Goal: Information Seeking & Learning: Learn about a topic

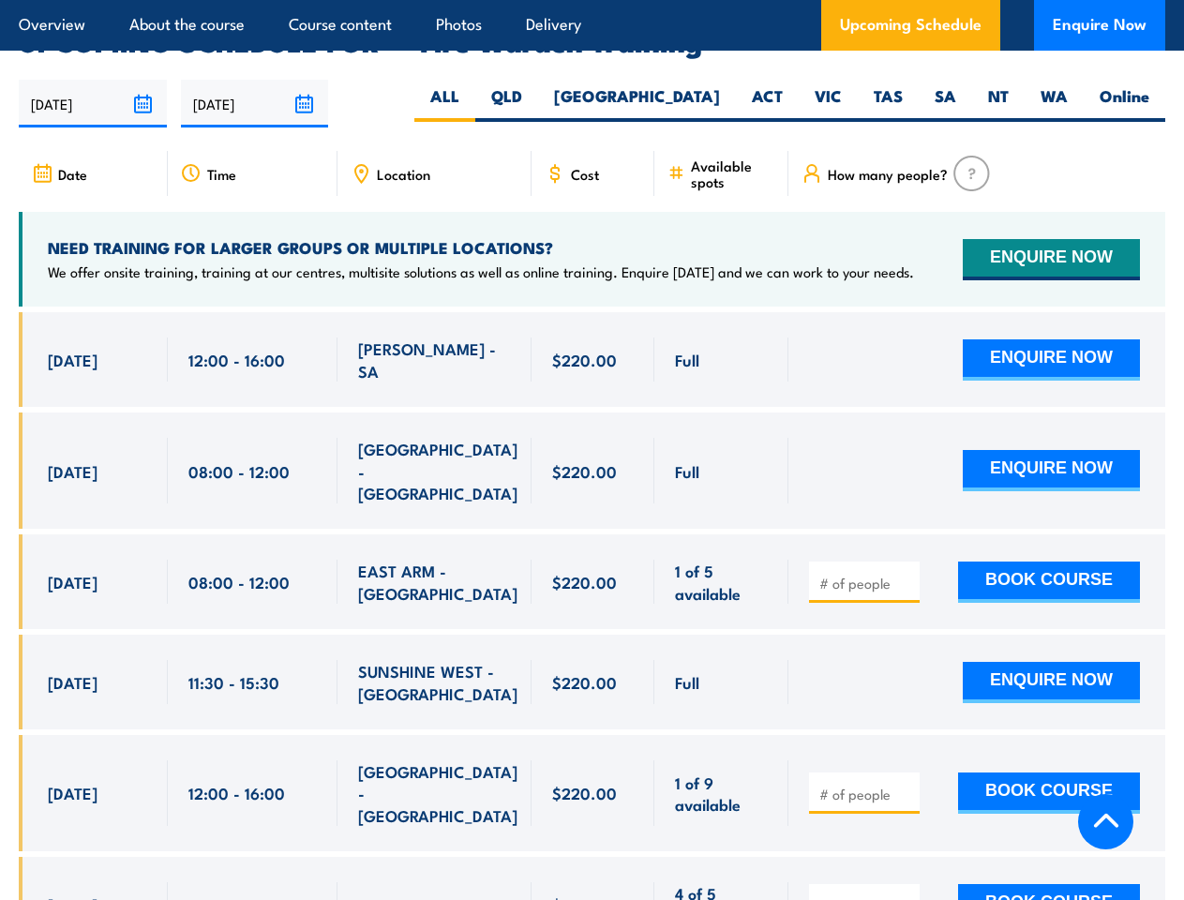
click at [591, 0] on article "Overview About the course Course content Photos Delivery Upcoming Schedule Enqu…" at bounding box center [592, 25] width 1146 height 51
click at [93, 80] on input "[DATE]" at bounding box center [93, 104] width 148 height 48
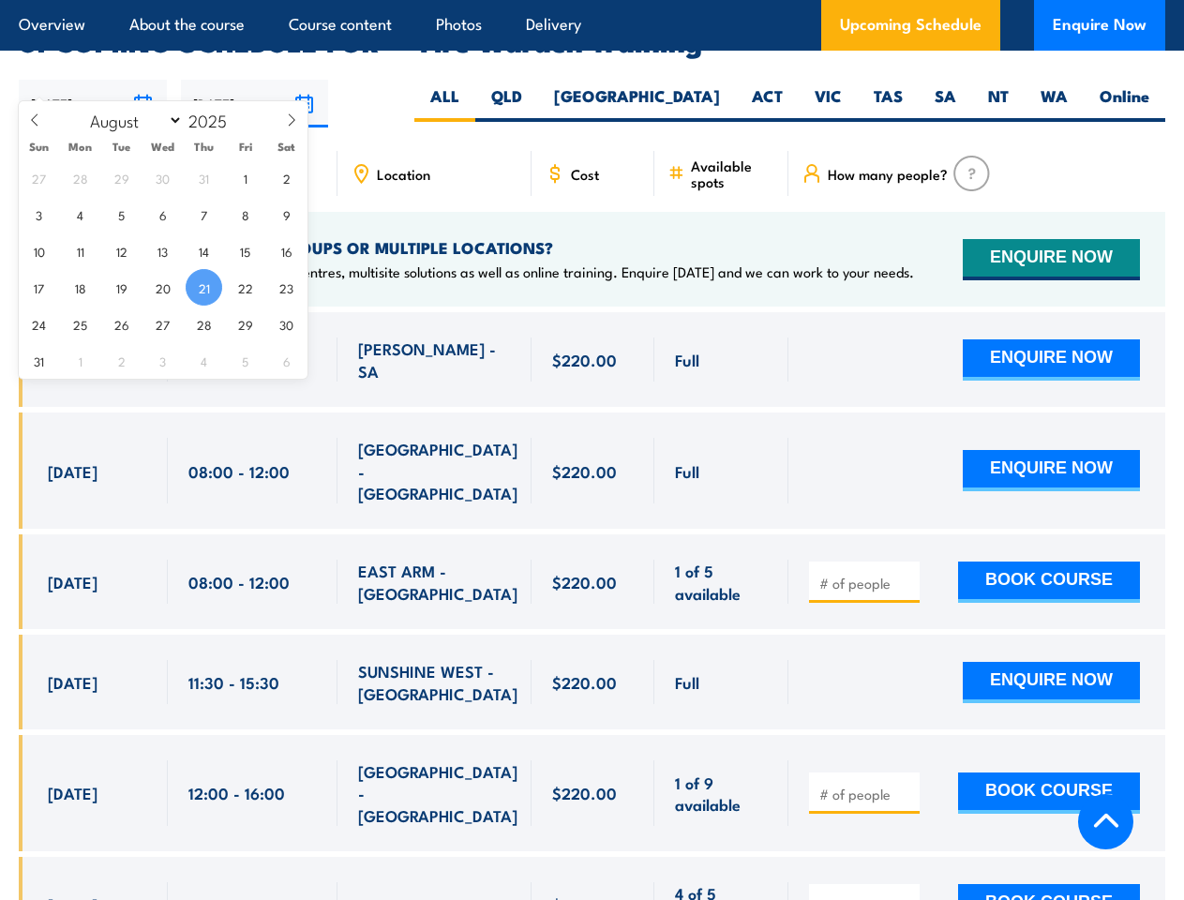
click at [255, 80] on input "[DATE]" at bounding box center [255, 104] width 148 height 48
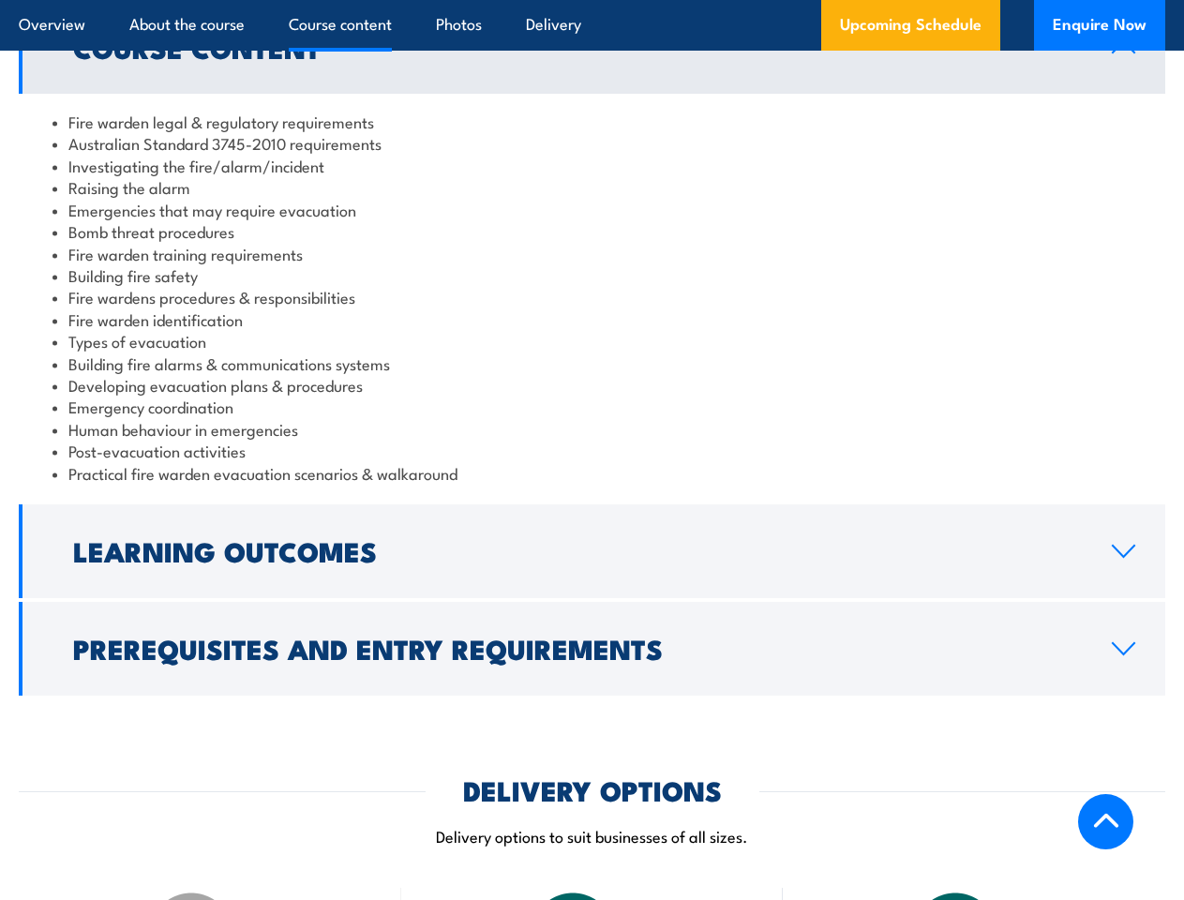
click at [591, 0] on article "Overview About the course Course content Photos Delivery Upcoming Schedule Enqu…" at bounding box center [592, 25] width 1146 height 51
click at [591, 551] on h2 "Learning Outcomes" at bounding box center [577, 550] width 1008 height 24
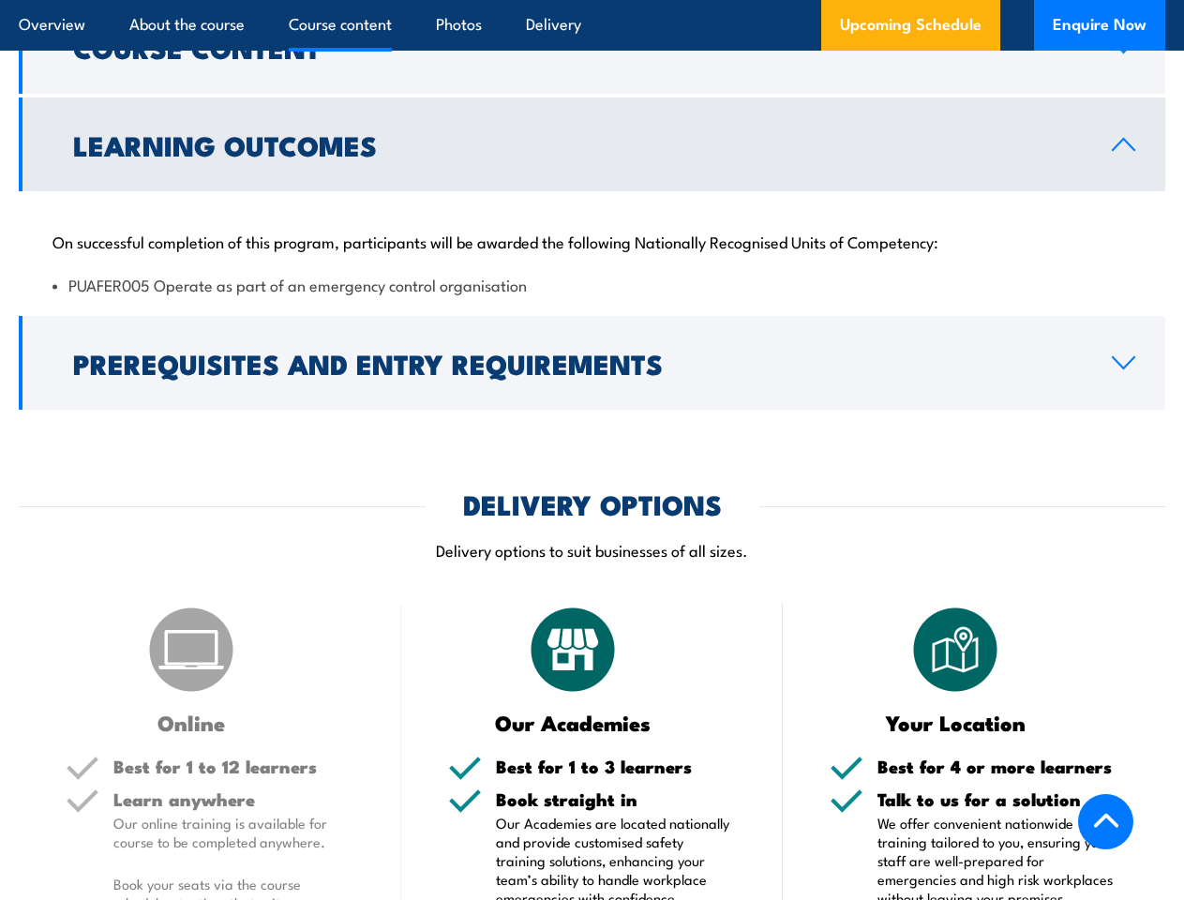
click at [591, 649] on img at bounding box center [573, 650] width 94 height 94
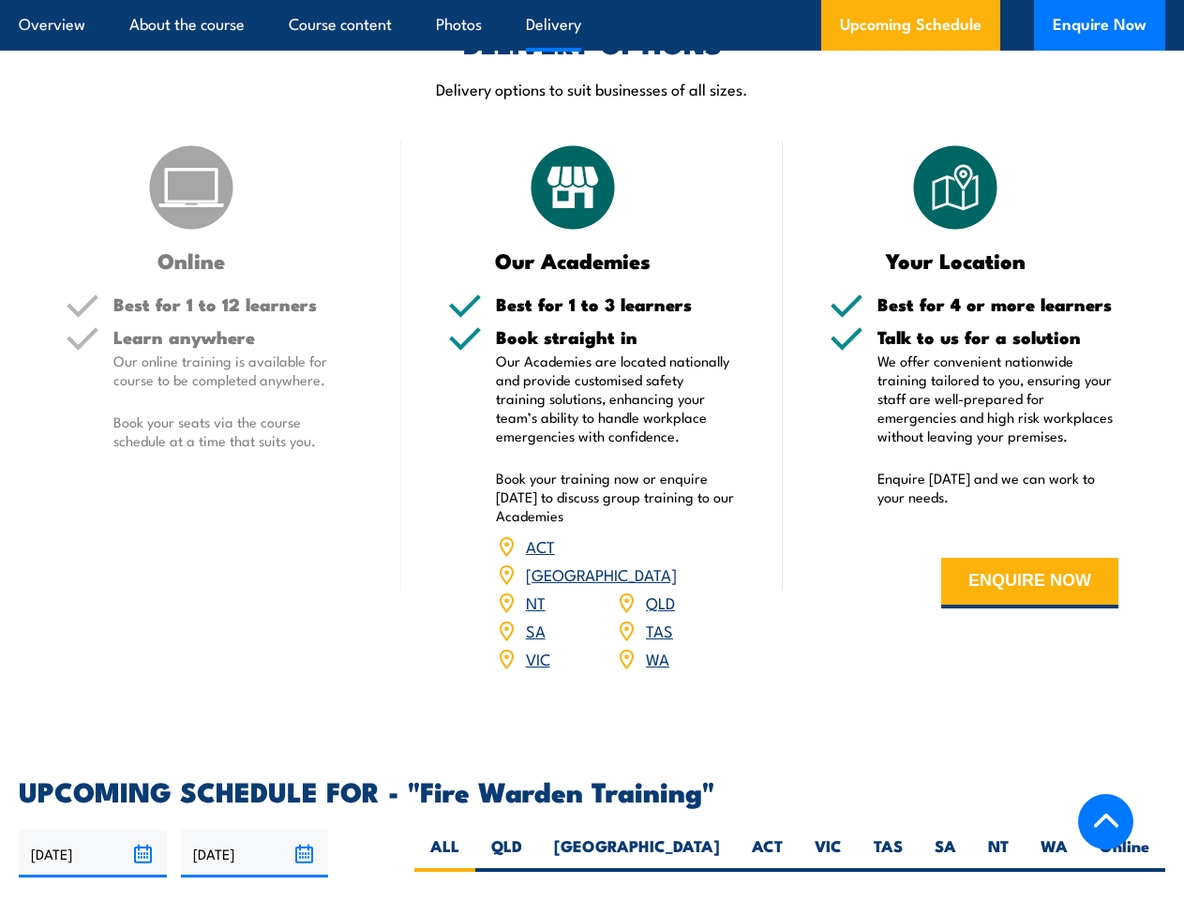
click at [591, 0] on article "Overview About the course Course content Photos Delivery Upcoming Schedule Enqu…" at bounding box center [592, 25] width 1146 height 51
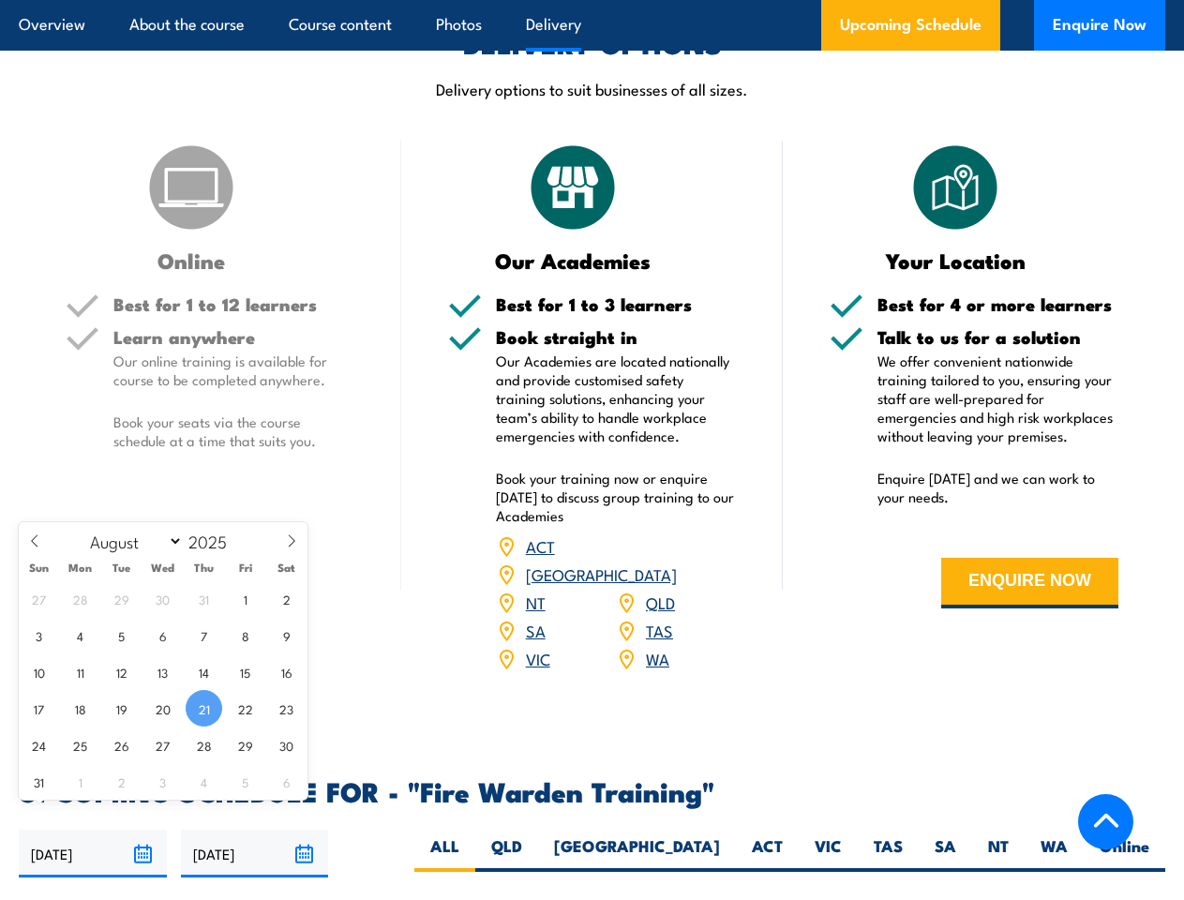
click at [93, 829] on input "[DATE]" at bounding box center [93, 853] width 148 height 48
click at [255, 829] on input "[DATE]" at bounding box center [255, 853] width 148 height 48
